Goal: Information Seeking & Learning: Learn about a topic

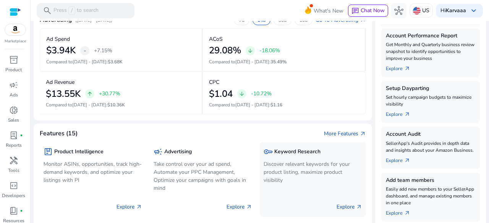
scroll to position [142, 0]
click at [299, 174] on p "Discover relevant keywords for your product listing, maximize product visibility" at bounding box center [312, 172] width 98 height 24
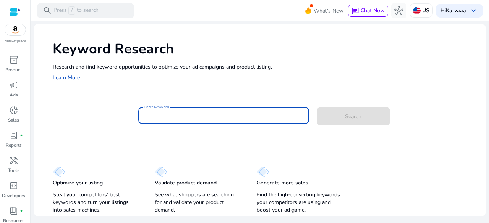
click at [176, 115] on input "Enter Keyword" at bounding box center [223, 115] width 158 height 8
paste input "**********"
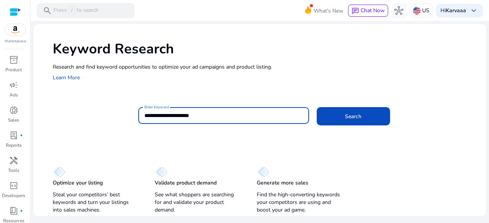
click at [316, 107] on button "Search" at bounding box center [352, 116] width 73 height 18
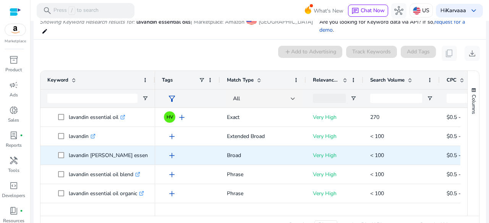
scroll to position [0, 211]
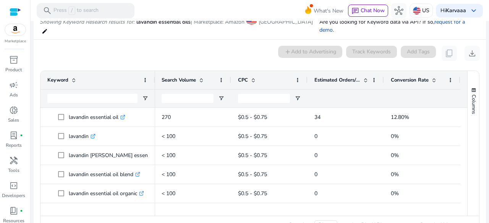
click at [362, 77] on span at bounding box center [365, 80] width 6 height 6
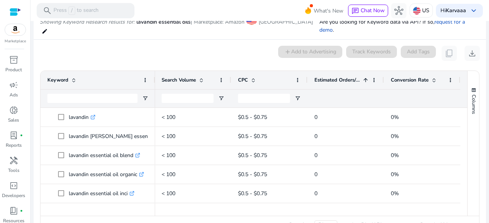
click at [362, 77] on span at bounding box center [365, 80] width 6 height 6
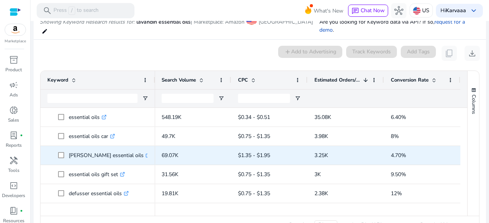
scroll to position [8, 0]
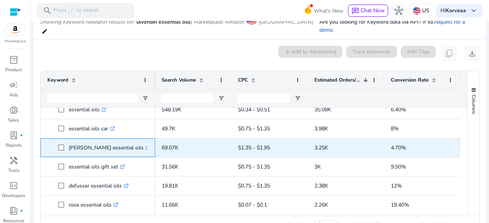
click at [69, 140] on p "aura cacia essential oils .st0{fill:#2c8af8}" at bounding box center [110, 148] width 82 height 16
copy p "aura cacia essential oils"
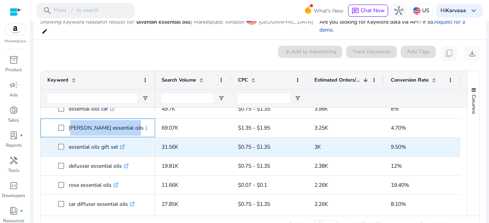
scroll to position [34, 0]
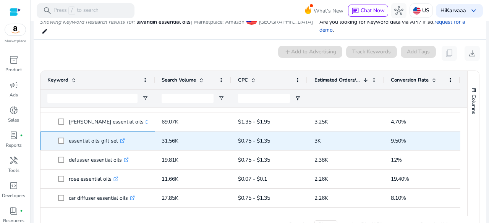
click at [82, 133] on p "essential oils gift set .st0{fill:#2c8af8}" at bounding box center [97, 141] width 56 height 16
copy p "essential oils gift set"
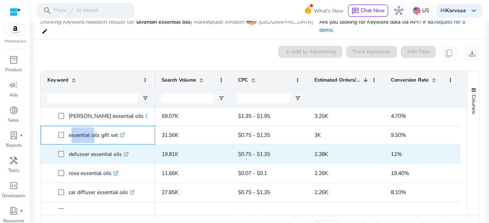
scroll to position [40, 0]
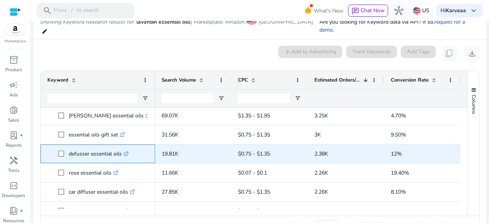
click at [91, 148] on p "defusser essential oils .st0{fill:#2c8af8}" at bounding box center [99, 154] width 60 height 16
copy p "defusser essential oils"
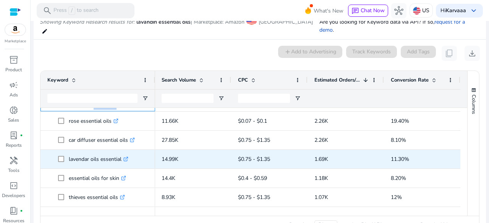
scroll to position [92, 0]
click at [87, 151] on p "lavendar oils essential .st0{fill:#2c8af8}" at bounding box center [99, 159] width 60 height 16
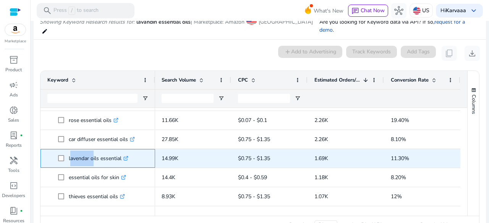
click at [87, 151] on p "lavendar oils essential .st0{fill:#2c8af8}" at bounding box center [99, 159] width 60 height 16
copy p "lavendar oils essential"
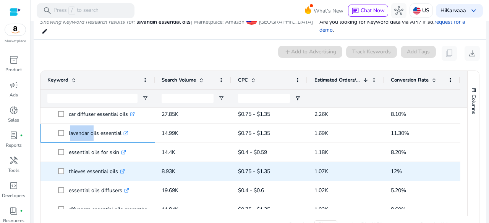
scroll to position [135, 0]
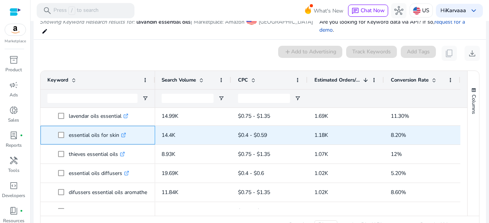
click at [94, 129] on p "essential oils for skin .st0{fill:#2c8af8}" at bounding box center [97, 135] width 57 height 16
copy p "essential oils for skin"
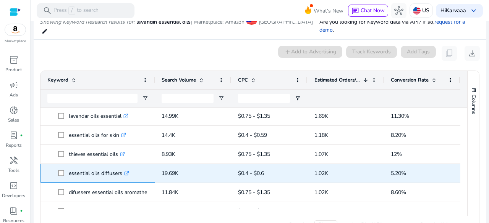
click at [85, 168] on p "essential oils diffusers .st0{fill:#2c8af8}" at bounding box center [99, 174] width 60 height 16
copy p "essential oils diffusers"
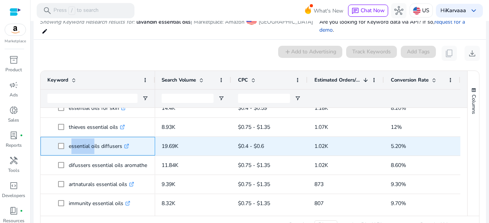
scroll to position [163, 0]
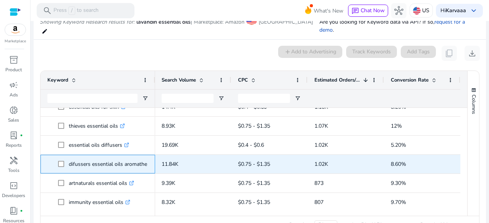
click at [83, 156] on p "difussers essential oils aromatherapy .st0{fill:#2c8af8}" at bounding box center [116, 164] width 95 height 16
copy p "difussers essential oils aromatherapy"
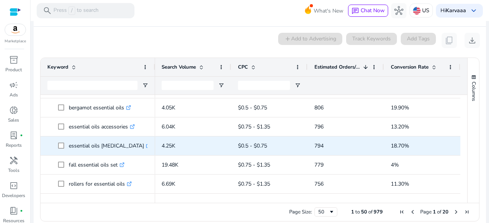
scroll to position [267, 0]
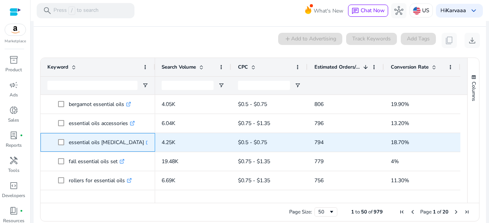
click at [89, 135] on p "essential oils lavender oil .st0{fill:#2c8af8}" at bounding box center [110, 143] width 82 height 16
copy p "essential oils lavender oil"
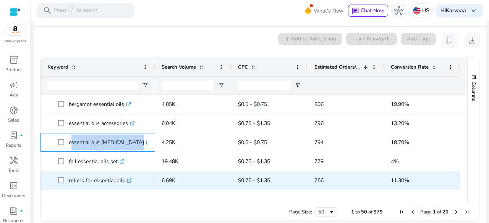
scroll to position [0, 0]
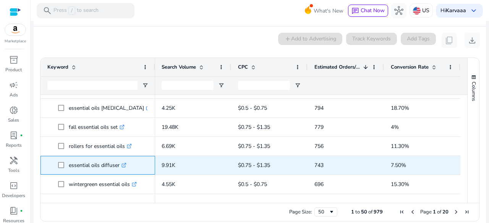
click at [81, 158] on p "essential oils diffuser .st0{fill:#2c8af8}" at bounding box center [98, 166] width 58 height 16
copy p "essential oils diffuser"
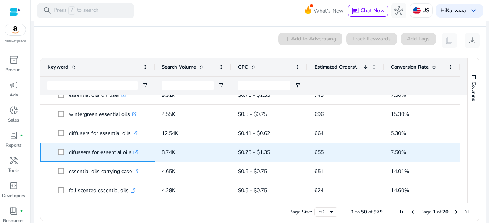
click at [82, 148] on p "difussers for essential oils .st0{fill:#2c8af8}" at bounding box center [103, 153] width 69 height 16
copy span "difussers for essential oils .st0{fill:#2c8af8}"
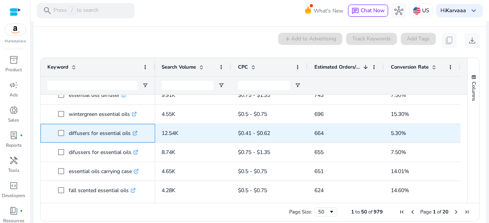
click at [106, 126] on p "diffusers for essential oils .st0{fill:#2c8af8}" at bounding box center [103, 134] width 69 height 16
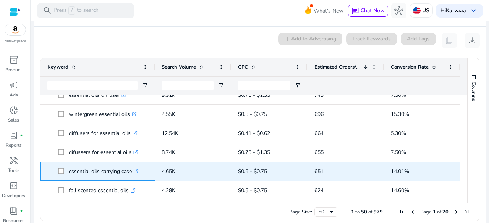
click at [94, 164] on p "essential oils carrying case .st0{fill:#2c8af8}" at bounding box center [104, 172] width 70 height 16
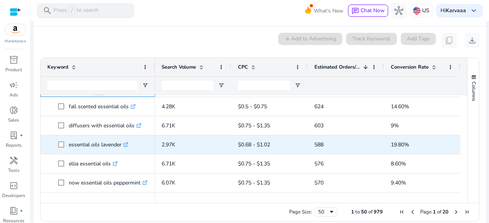
scroll to position [464, 0]
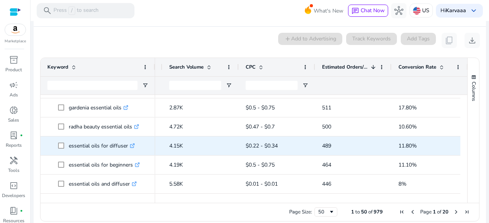
click at [98, 141] on p "essential oils for diffuser .st0{fill:#2c8af8}" at bounding box center [102, 146] width 66 height 16
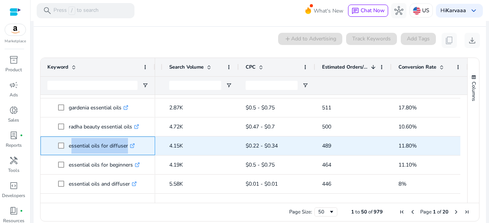
click at [98, 141] on p "essential oils for diffuser .st0{fill:#2c8af8}" at bounding box center [102, 146] width 66 height 16
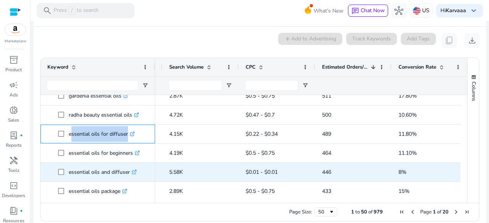
scroll to position [674, 0]
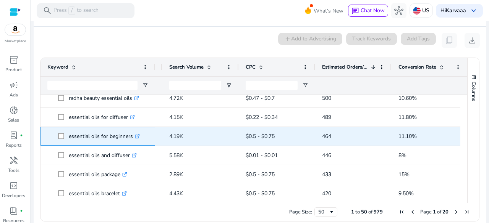
click at [97, 130] on p "essential oils for beginners .st0{fill:#2c8af8}" at bounding box center [104, 137] width 71 height 16
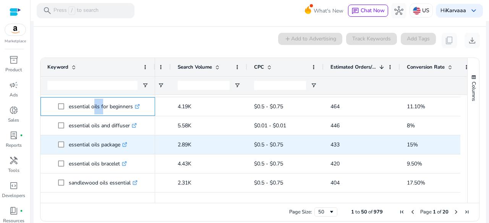
scroll to position [704, 0]
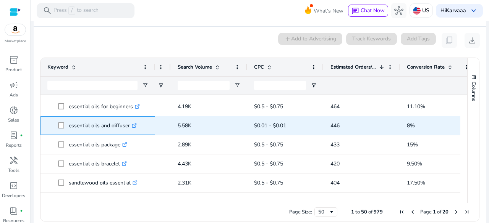
click at [94, 118] on p "essential oils and diffuser .st0{fill:#2c8af8}" at bounding box center [103, 126] width 68 height 16
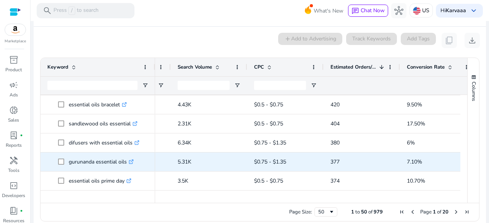
scroll to position [770, 0]
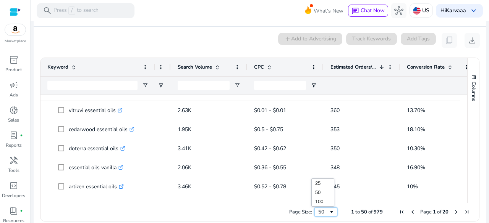
click at [318, 209] on div "50" at bounding box center [323, 212] width 10 height 7
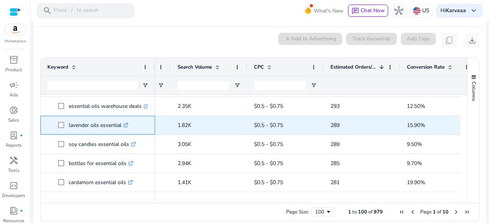
click at [90, 122] on p "lavender oils essential .st0{fill:#2c8af8}" at bounding box center [99, 126] width 60 height 16
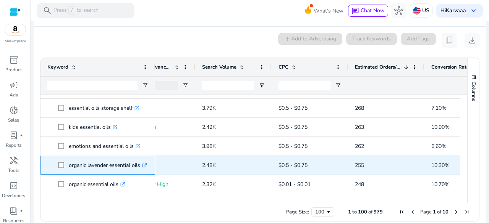
click at [96, 158] on p "organic lavender essential oils .st0{fill:#2c8af8}" at bounding box center [108, 166] width 78 height 16
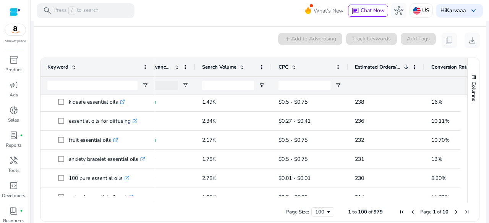
scroll to position [0, 0]
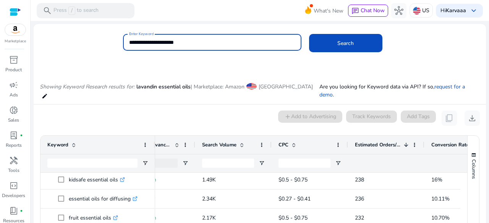
click at [131, 43] on input "**********" at bounding box center [212, 42] width 166 height 8
click at [309, 34] on button "Search" at bounding box center [345, 43] width 73 height 18
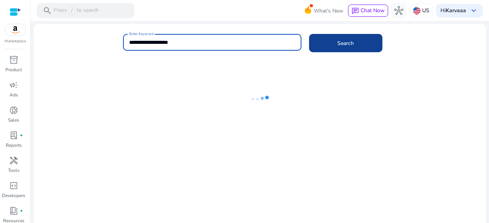
type input "**********"
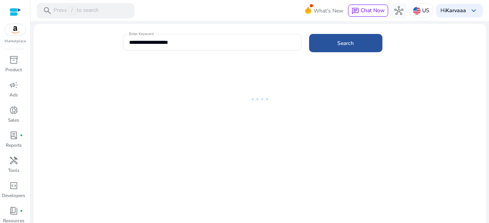
click at [337, 50] on span at bounding box center [345, 43] width 73 height 18
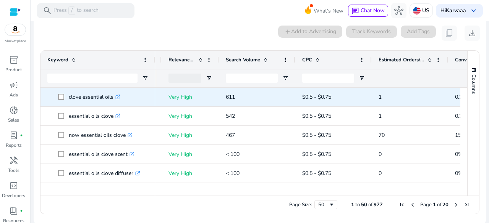
scroll to position [0, 145]
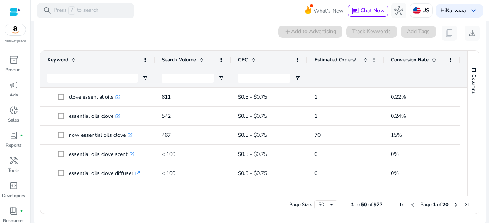
click at [364, 58] on span at bounding box center [365, 60] width 6 height 6
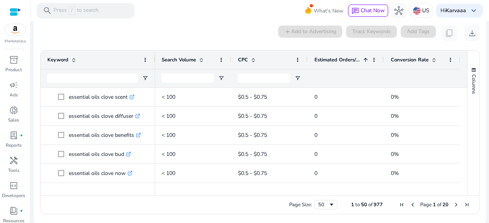
click at [364, 58] on span at bounding box center [365, 60] width 6 height 6
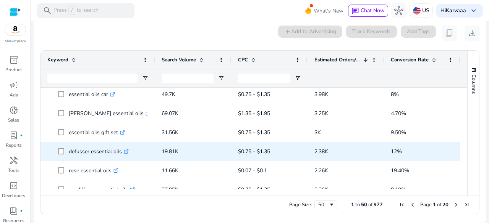
scroll to position [22, 0]
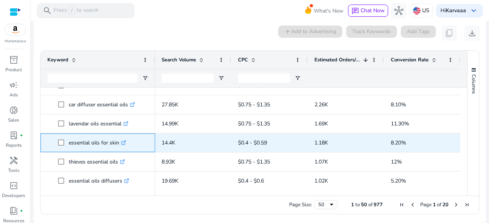
click at [82, 147] on p "essential oils for skin .st0{fill:#2c8af8}" at bounding box center [97, 143] width 57 height 16
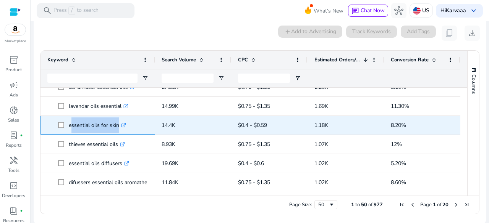
scroll to position [139, 0]
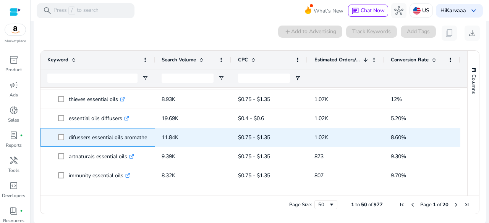
click at [89, 143] on p "difussers essential oils aromatherapy .st0{fill:#2c8af8}" at bounding box center [116, 138] width 95 height 16
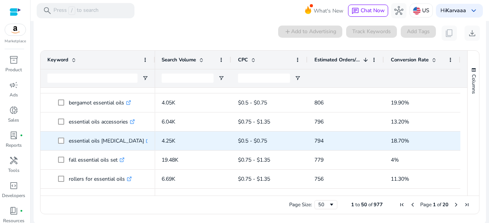
scroll to position [284, 0]
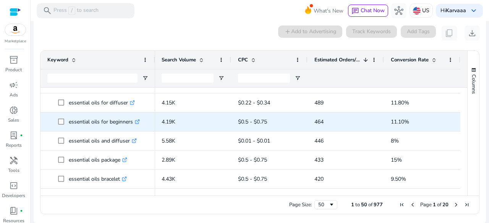
click at [89, 121] on p "essential oils for beginners .st0{fill:#2c8af8}" at bounding box center [104, 122] width 71 height 16
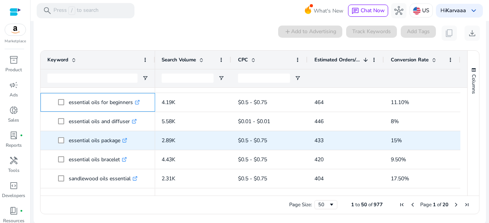
scroll to position [721, 0]
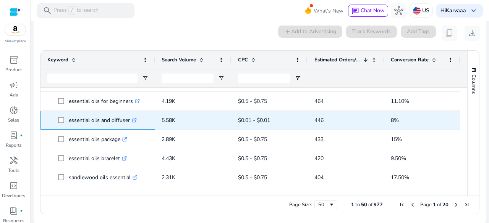
click at [85, 124] on p "essential oils and diffuser .st0{fill:#2c8af8}" at bounding box center [103, 121] width 68 height 16
copy span "essential oils and diffuser .st0{fill:#2c8af8}"
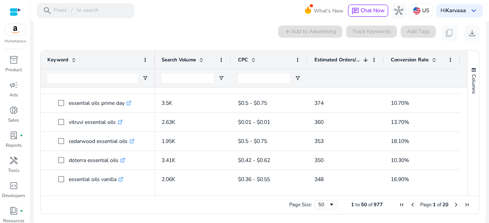
scroll to position [0, 0]
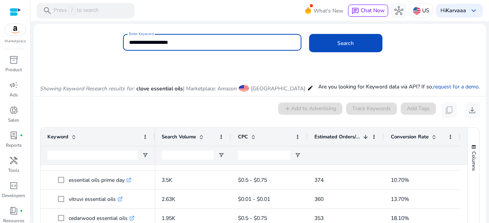
click at [137, 45] on input "**********" at bounding box center [212, 42] width 166 height 8
paste input "*****"
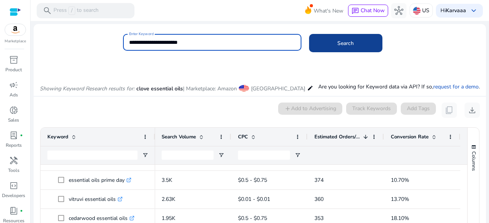
type input "**********"
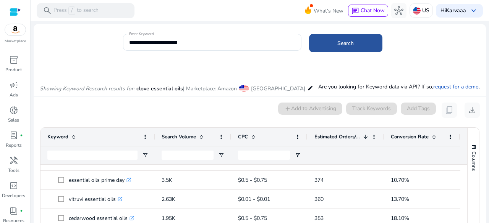
click at [325, 38] on span at bounding box center [345, 43] width 73 height 18
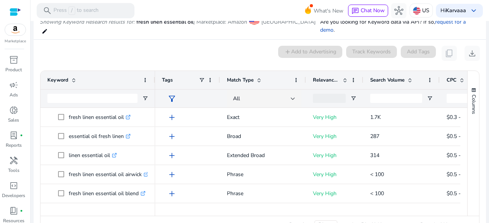
scroll to position [65, 0]
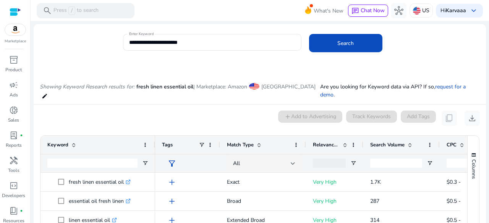
scroll to position [65, 0]
